Goal: Task Accomplishment & Management: Use online tool/utility

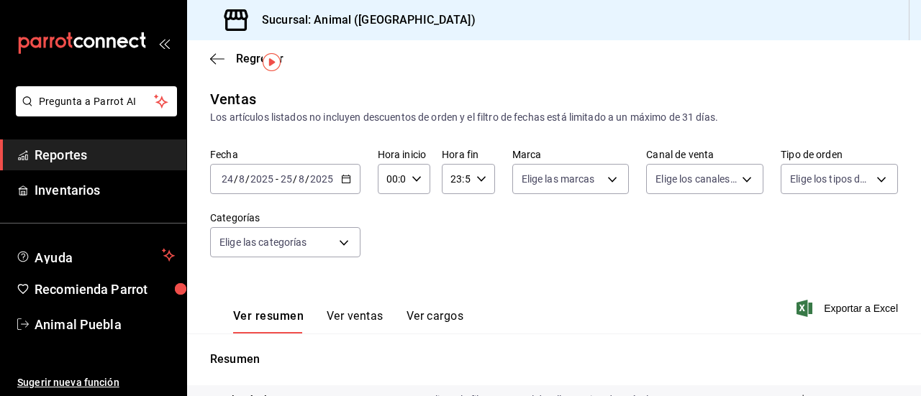
scroll to position [37, 0]
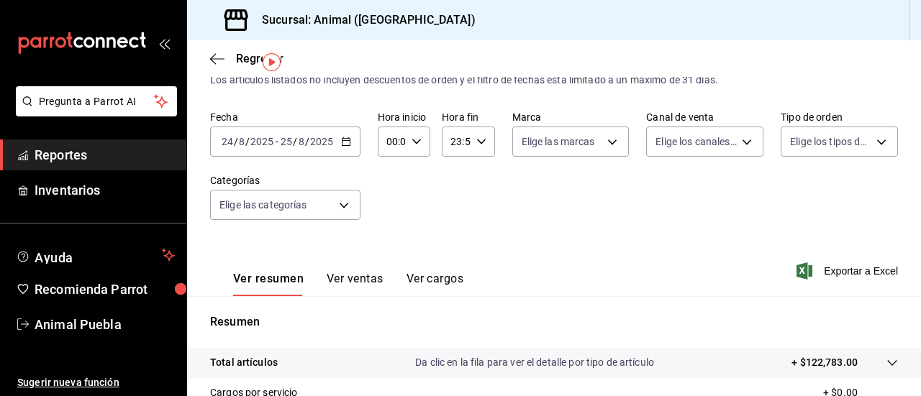
click at [342, 141] on \(Stroke\) "button" at bounding box center [346, 140] width 8 height 1
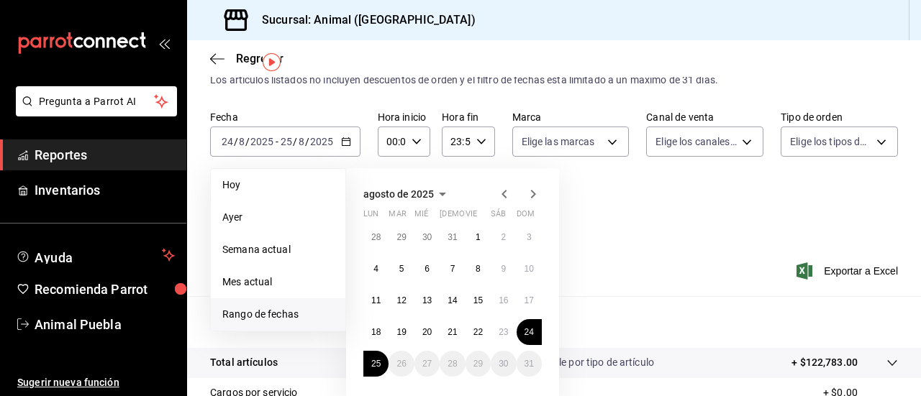
click at [109, 152] on span "Reportes" at bounding box center [105, 154] width 140 height 19
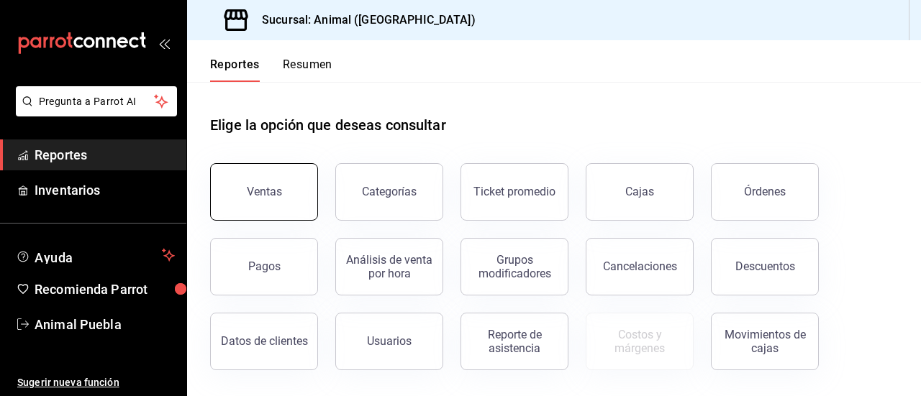
click at [262, 205] on button "Ventas" at bounding box center [264, 192] width 108 height 58
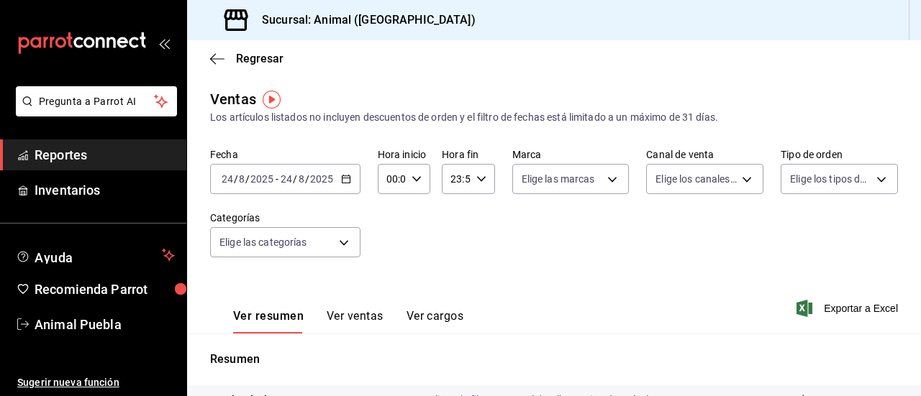
click at [345, 181] on icon "button" at bounding box center [346, 179] width 10 height 10
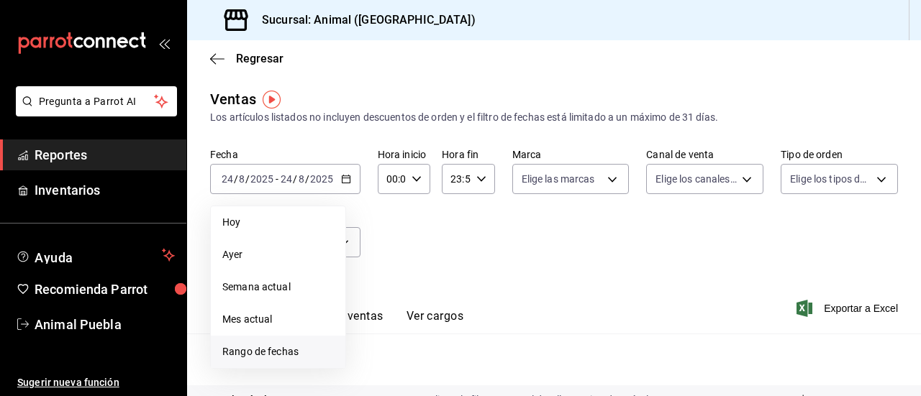
click at [276, 344] on li "Rango de fechas" at bounding box center [278, 352] width 134 height 32
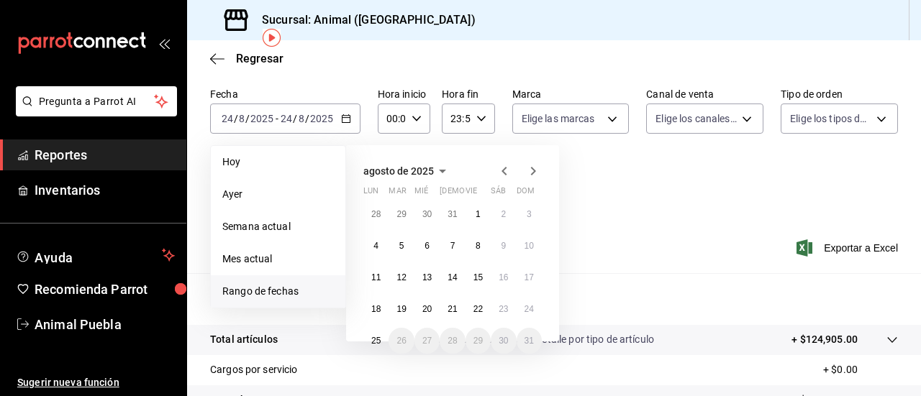
scroll to position [63, 0]
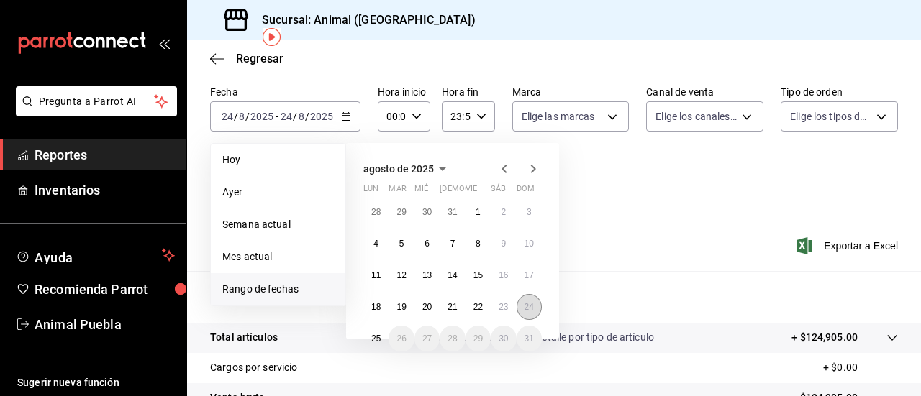
click at [534, 301] on button "24" at bounding box center [528, 307] width 25 height 26
click at [368, 337] on button "25" at bounding box center [375, 339] width 25 height 26
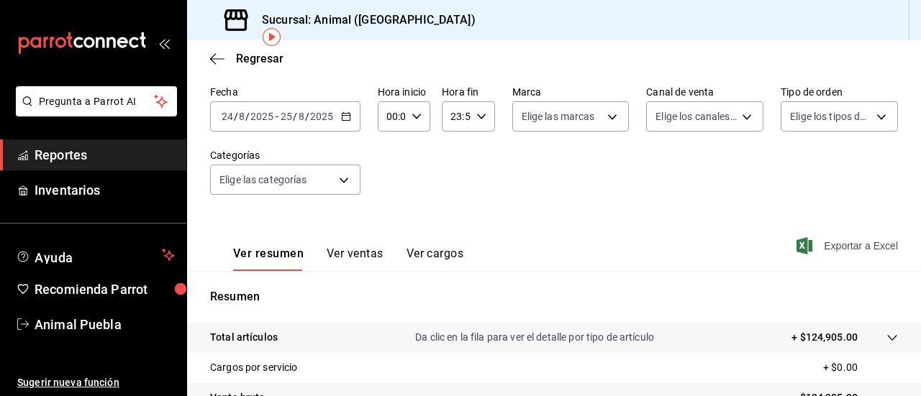
click at [810, 240] on span "Exportar a Excel" at bounding box center [848, 245] width 99 height 17
click at [98, 150] on span "Reportes" at bounding box center [105, 154] width 140 height 19
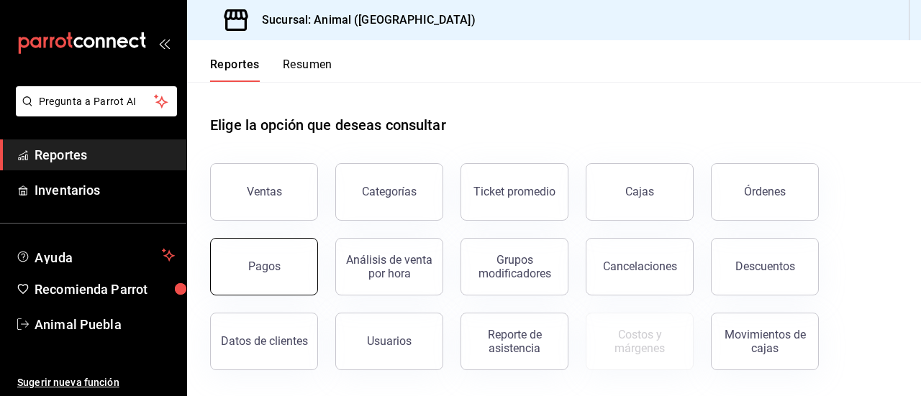
click at [268, 268] on div "Pagos" at bounding box center [264, 267] width 32 height 14
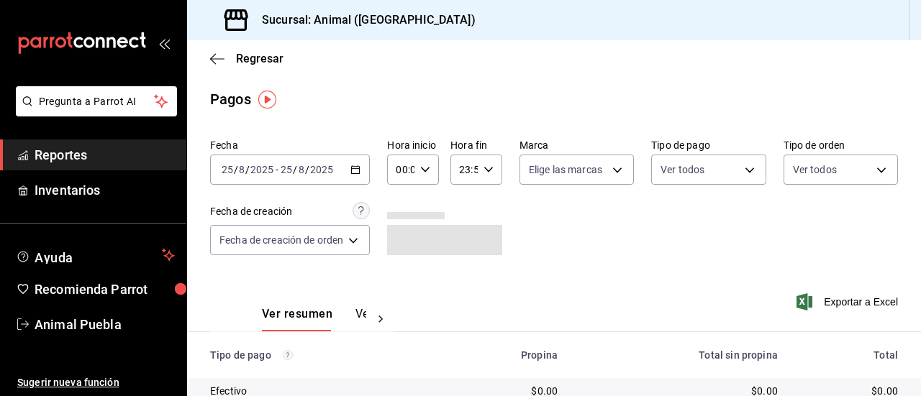
click at [360, 172] on icon "button" at bounding box center [355, 170] width 10 height 10
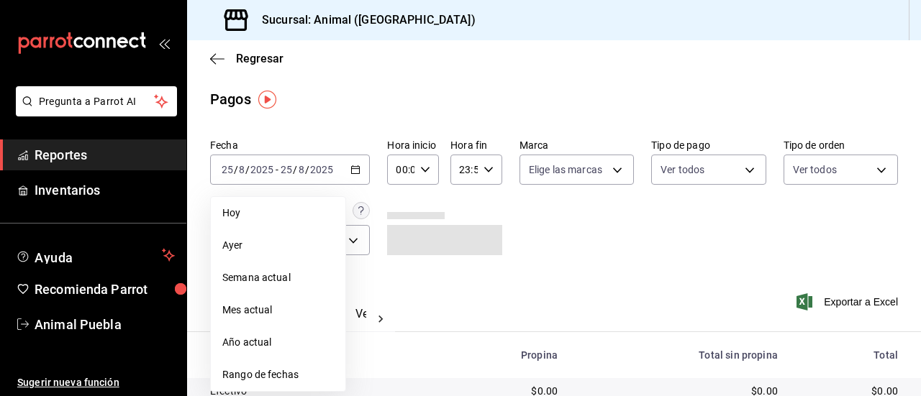
click at [249, 378] on span "Rango de fechas" at bounding box center [277, 375] width 111 height 15
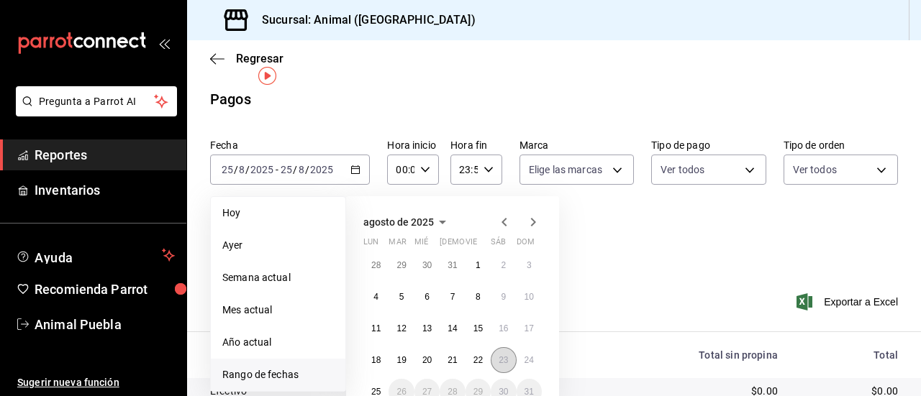
scroll to position [53, 0]
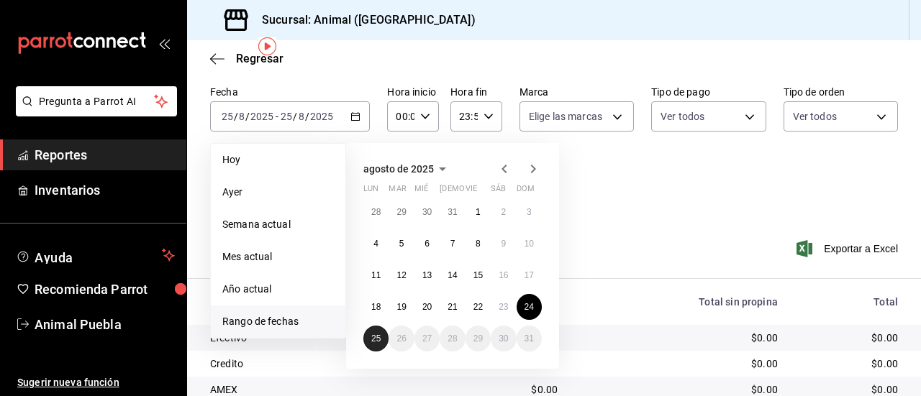
click at [368, 332] on button "25" at bounding box center [375, 339] width 25 height 26
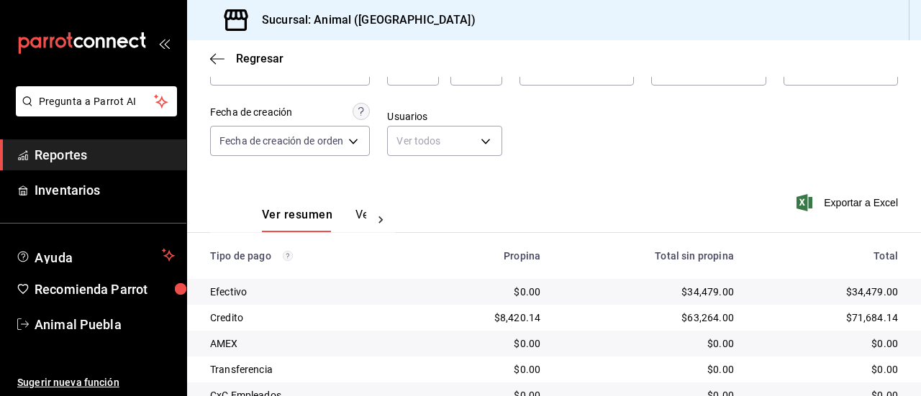
scroll to position [100, 0]
click at [829, 201] on span "Exportar a Excel" at bounding box center [848, 201] width 99 height 17
click at [827, 204] on span "Exportar a Excel" at bounding box center [848, 201] width 99 height 17
